Goal: Task Accomplishment & Management: Complete application form

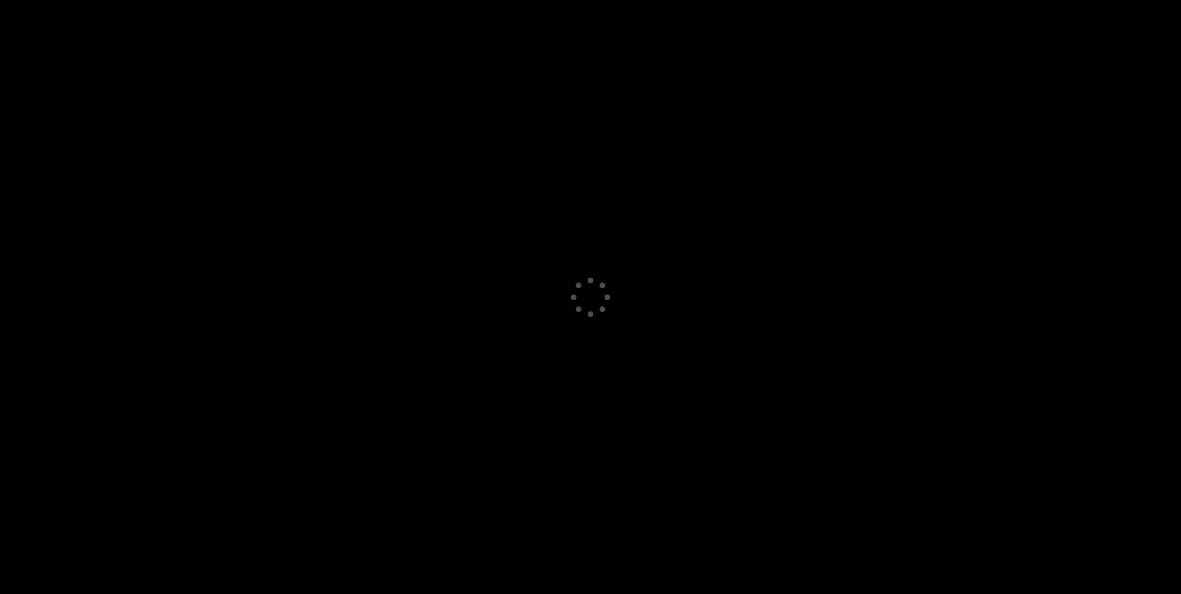
select select "GB"
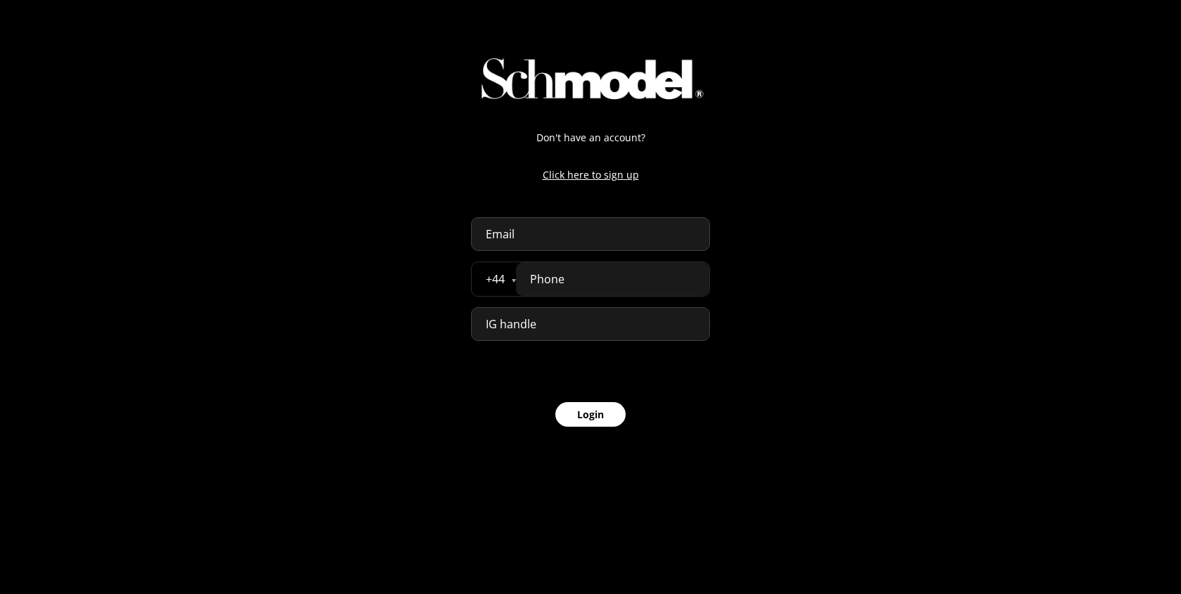
select select "GB"
click at [614, 231] on input "email" at bounding box center [590, 234] width 239 height 34
paste input "appreview@schmodel.com"
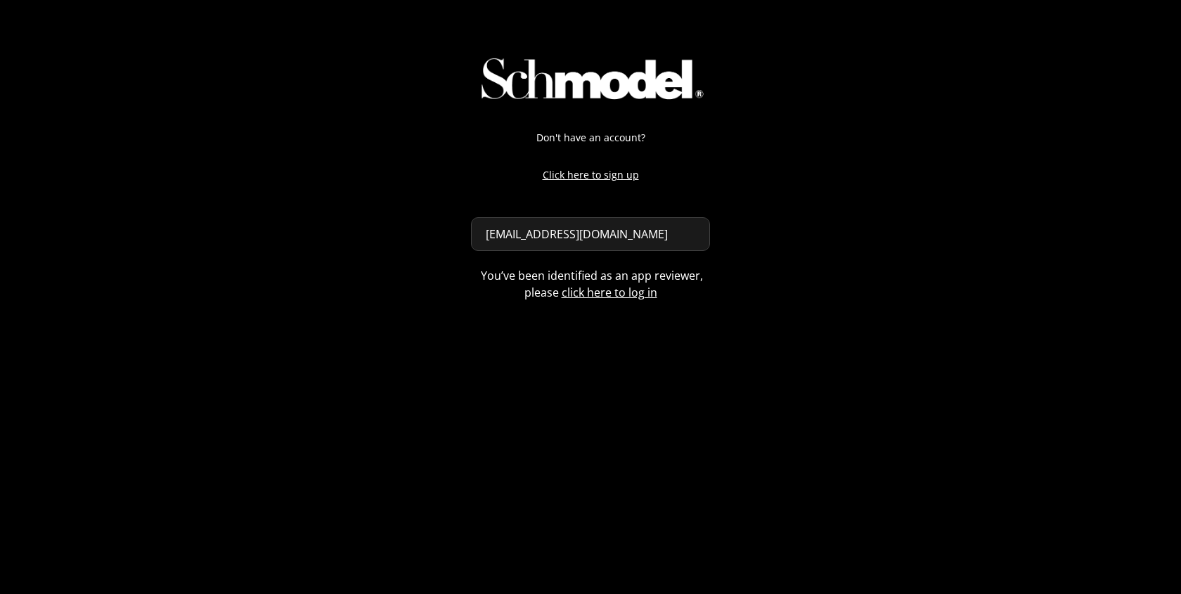
type input "appreview@schmodel.com"
click at [898, 225] on div "Don't have an account? Click here to sign up appreview@schmodel.com You’ve been…" at bounding box center [590, 153] width 1181 height 307
click at [973, 88] on div "Don't have an account? Click here to sign up appreview@schmodel.com You’ve been…" at bounding box center [590, 153] width 1181 height 307
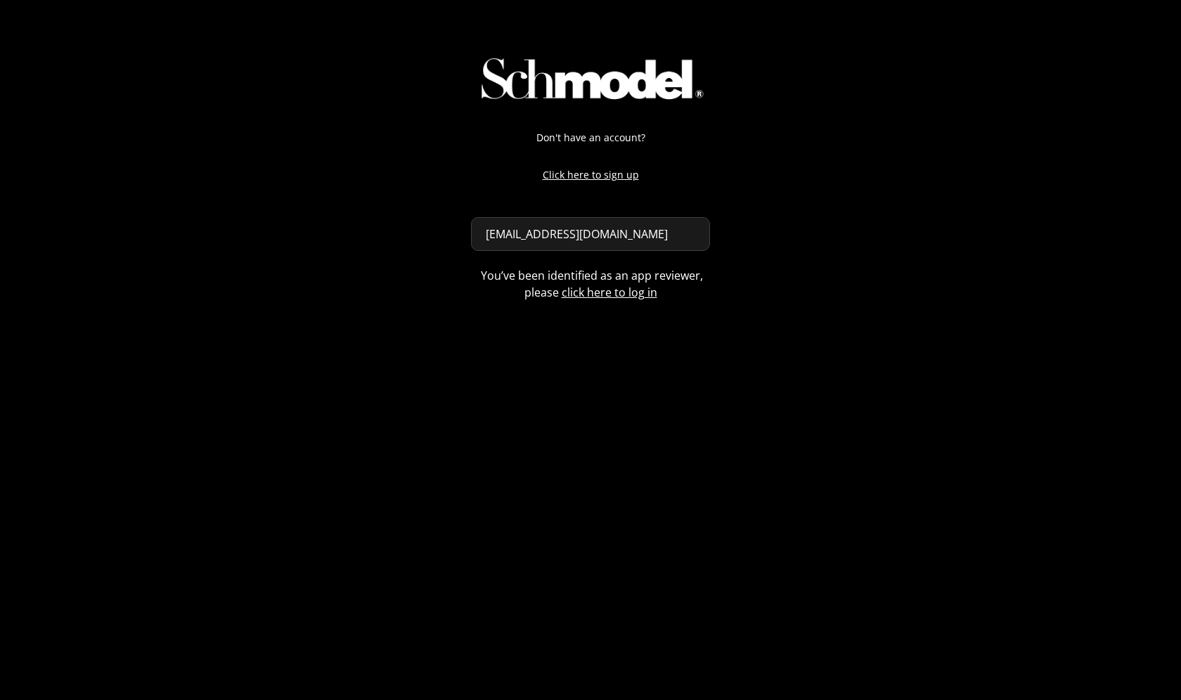
click at [893, 419] on div "Don't have an account? Click here to sign up appreview@schmodel.com You’ve been…" at bounding box center [590, 350] width 1181 height 700
click at [634, 332] on div "Don't have an account? Click here to sign up appreview@schmodel.com You’ve been…" at bounding box center [590, 350] width 1181 height 700
click at [340, 210] on div "Don't have an account? Click here to sign up appreview@schmodel.com You’ve been…" at bounding box center [590, 153] width 1181 height 307
click at [375, 585] on div "Don't have an account? Click here to sign up appreview@schmodel.com You’ve been…" at bounding box center [590, 350] width 1181 height 700
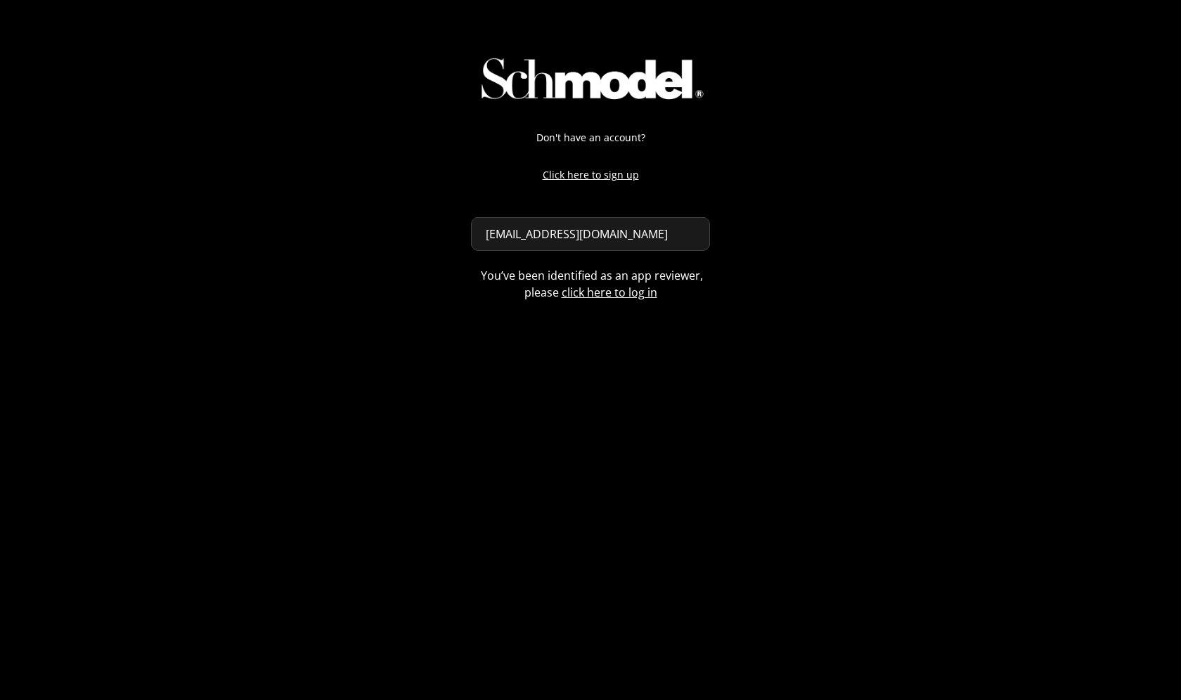
click at [788, 292] on div "Don't have an account? Click here to sign up appreview@schmodel.com You’ve been…" at bounding box center [590, 153] width 1181 height 307
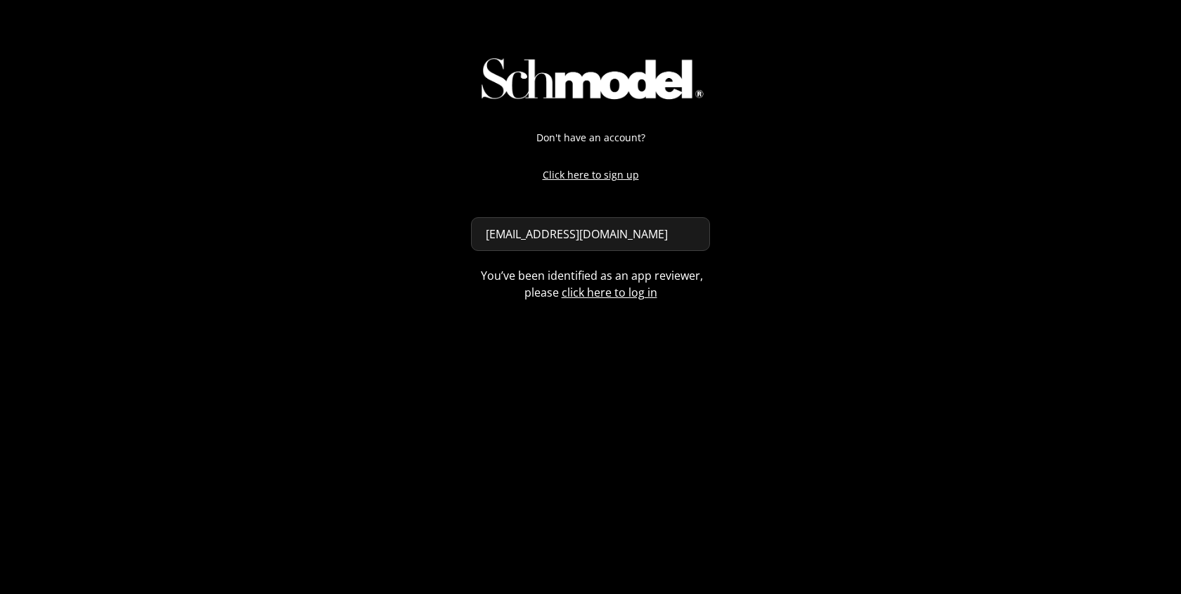
click at [593, 292] on link "click here to log in" at bounding box center [610, 292] width 96 height 15
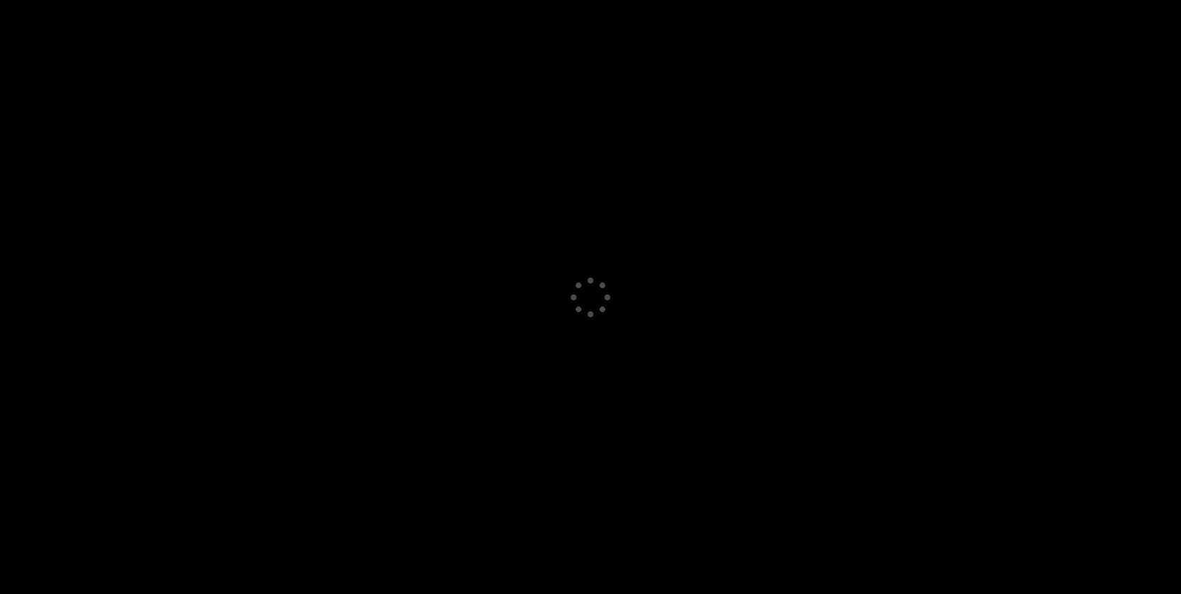
select select "GB"
